Goal: Task Accomplishment & Management: Complete application form

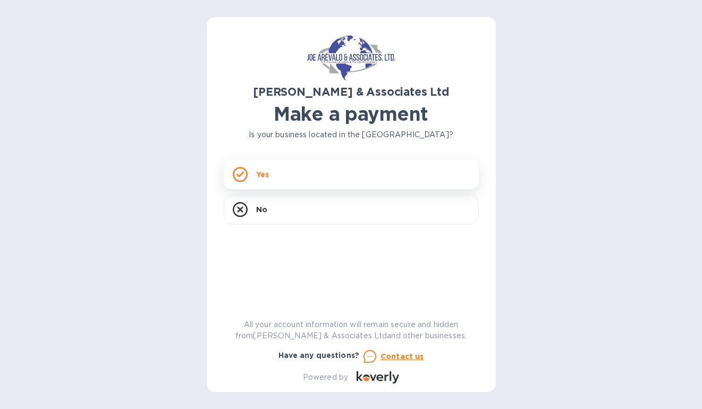
click at [277, 176] on div "Yes" at bounding box center [351, 174] width 255 height 30
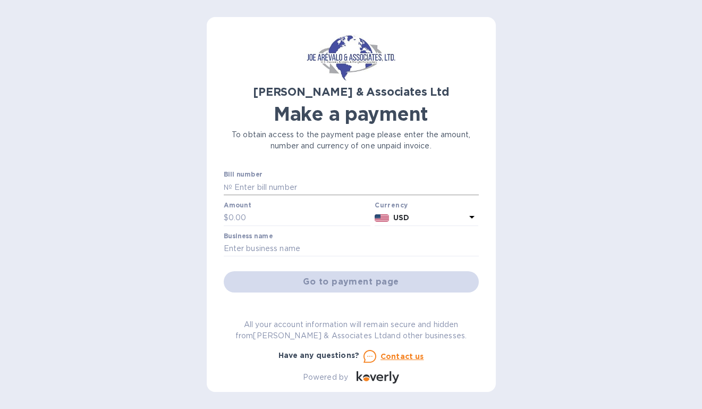
click at [228, 187] on p "№" at bounding box center [228, 187] width 9 height 11
click at [249, 194] on input "text" at bounding box center [355, 187] width 247 height 16
click at [250, 215] on input "text" at bounding box center [300, 218] width 142 height 16
type input "1,000.00"
click at [359, 249] on input "text" at bounding box center [351, 249] width 255 height 16
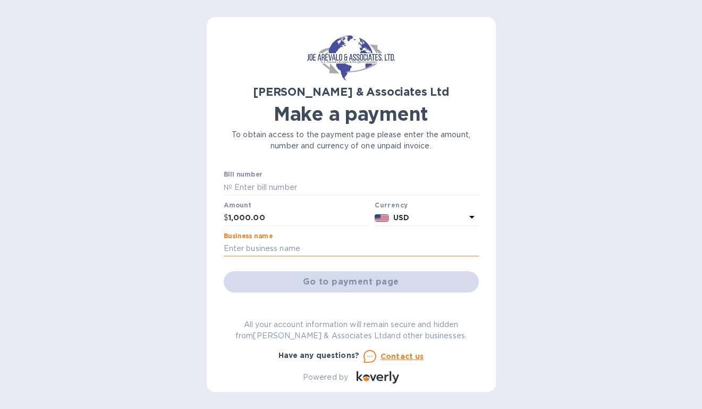
type input "DASAGROUP HOLDINGS CORP."
click at [288, 185] on input "text" at bounding box center [355, 187] width 247 height 16
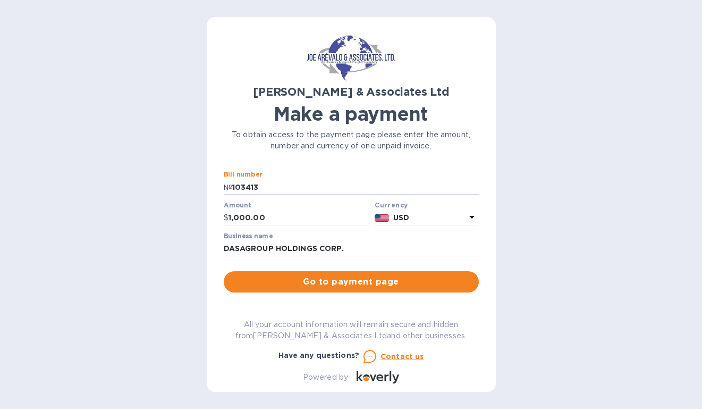
type input "103413"
click at [249, 217] on input "1,000.00" at bounding box center [300, 218] width 142 height 16
click at [271, 218] on input "1,081.00" at bounding box center [300, 218] width 142 height 16
type input "1,081.78"
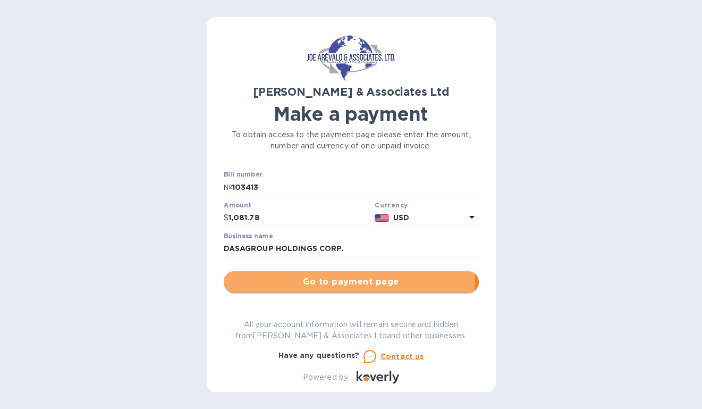
click at [312, 282] on span "Go to payment page" at bounding box center [351, 281] width 238 height 13
